Goal: Task Accomplishment & Management: Use online tool/utility

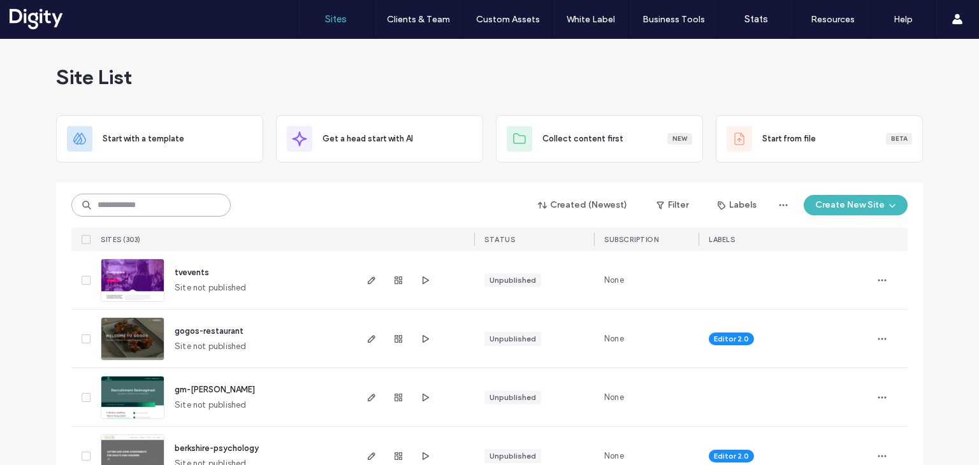
click at [159, 203] on input at bounding box center [150, 205] width 159 height 23
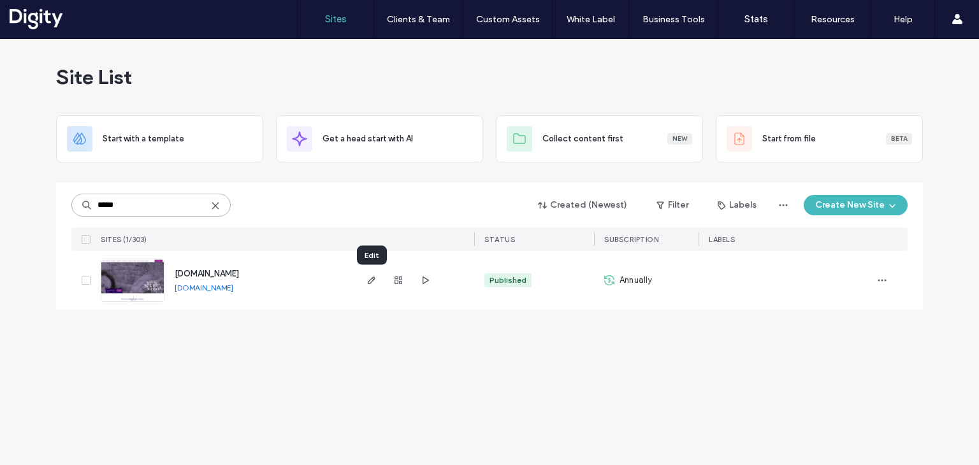
type input "*****"
click at [370, 279] on use "button" at bounding box center [372, 281] width 8 height 8
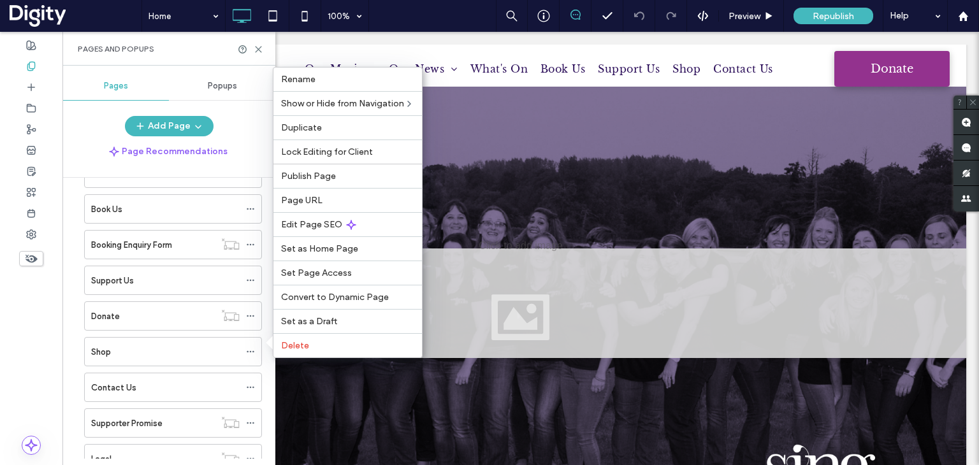
click at [191, 127] on span "button" at bounding box center [197, 126] width 13 height 19
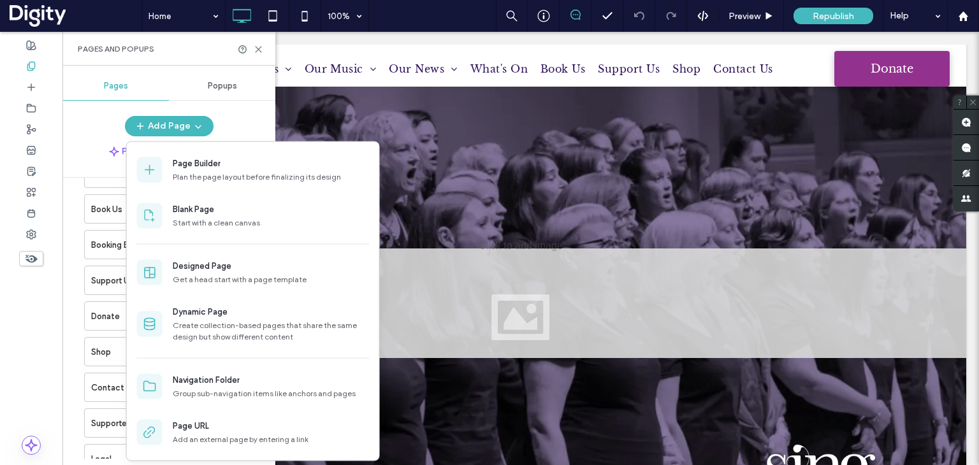
click at [260, 51] on use at bounding box center [259, 50] width 6 height 6
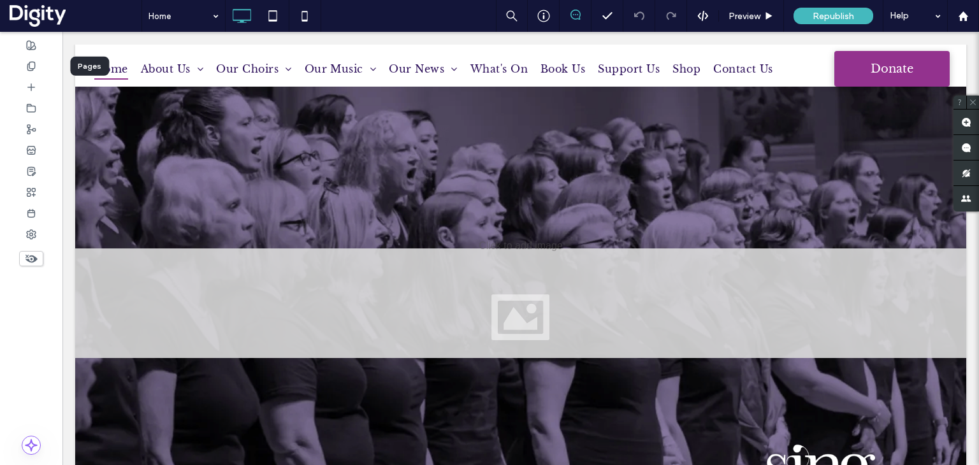
click at [41, 69] on div at bounding box center [31, 65] width 62 height 21
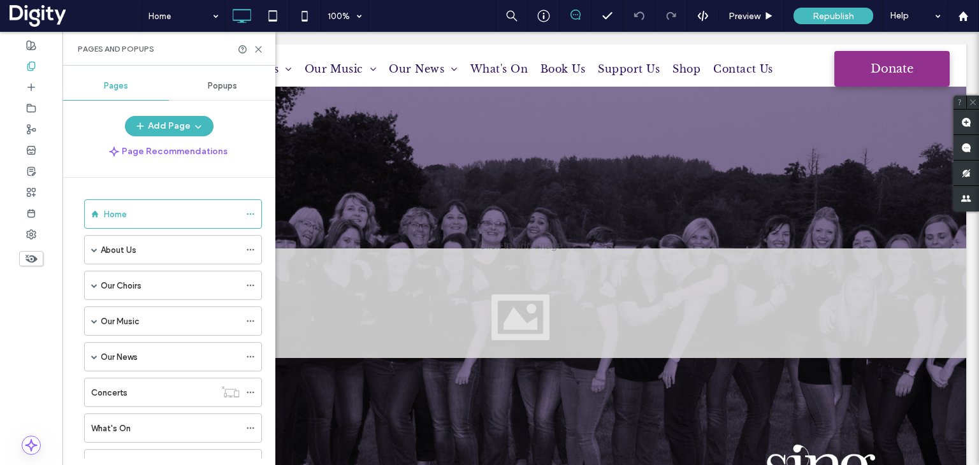
click at [177, 126] on button "Add Page" at bounding box center [169, 126] width 89 height 20
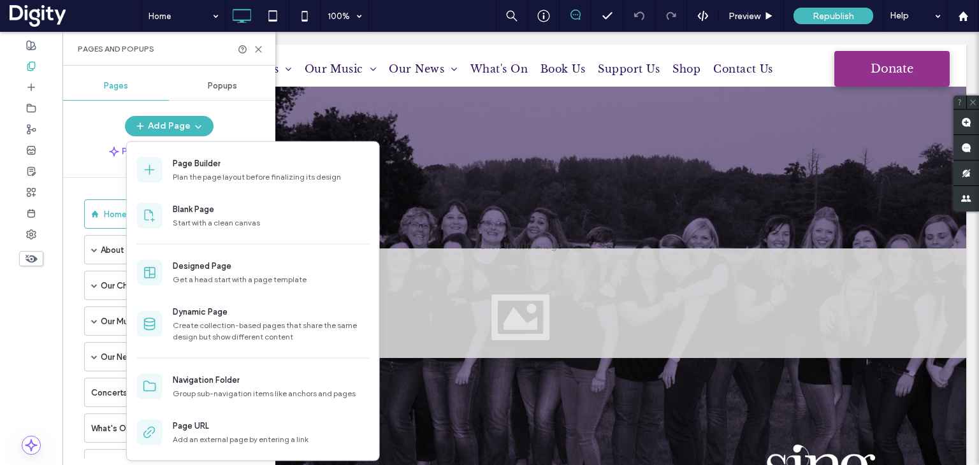
click at [200, 432] on div "Page URL" at bounding box center [191, 426] width 36 height 13
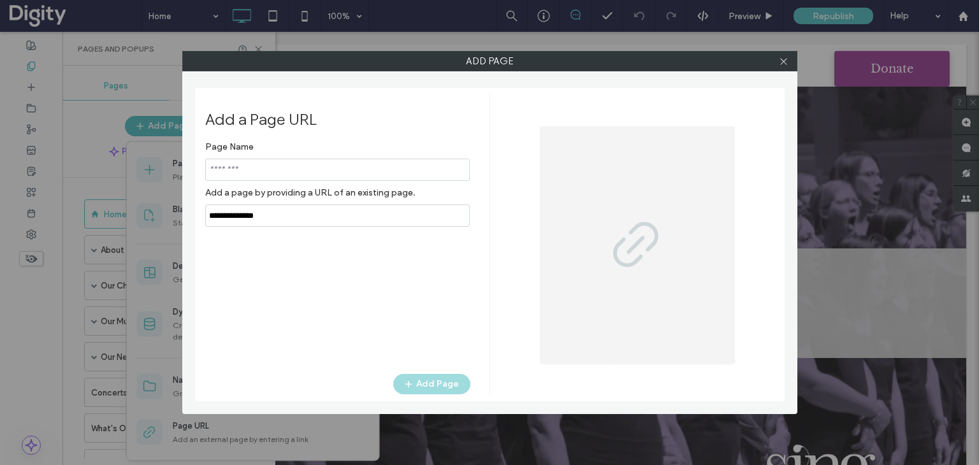
click at [788, 59] on icon at bounding box center [784, 62] width 10 height 10
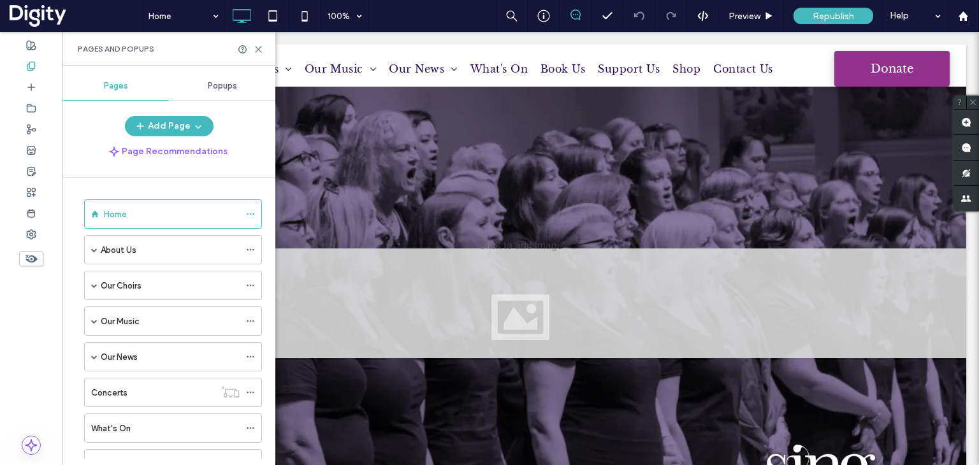
click at [258, 47] on icon at bounding box center [259, 50] width 10 height 10
